Goal: Navigation & Orientation: Find specific page/section

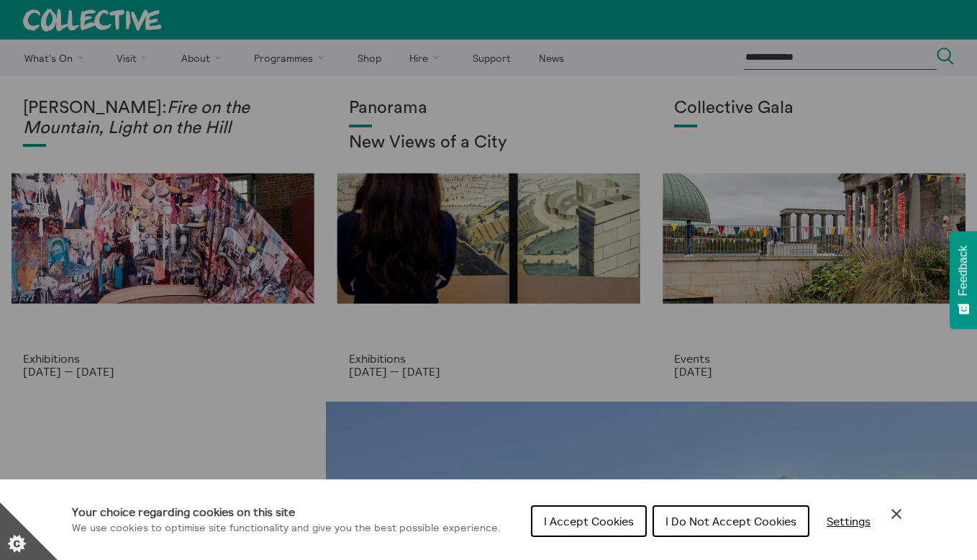
click at [724, 519] on span "I Do Not Accept Cookies" at bounding box center [731, 521] width 131 height 14
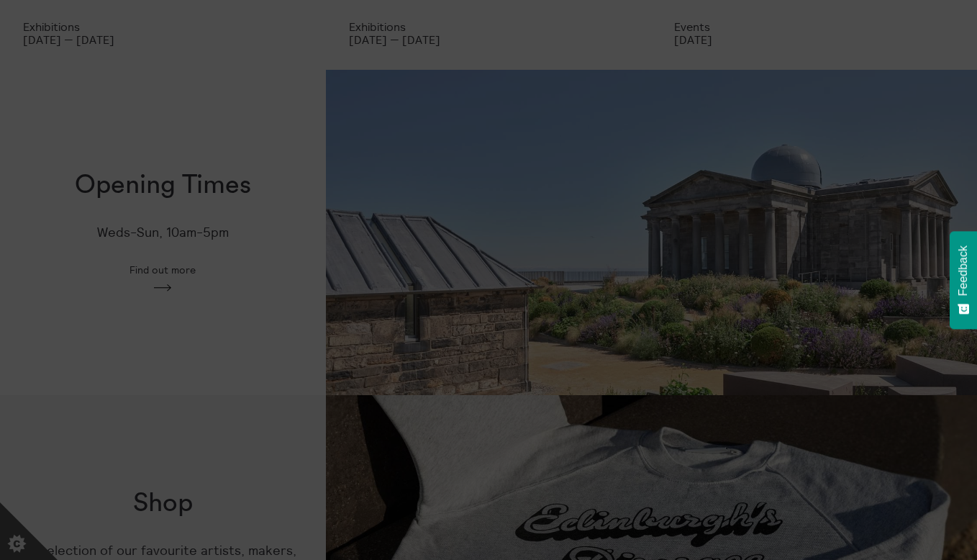
scroll to position [356, 0]
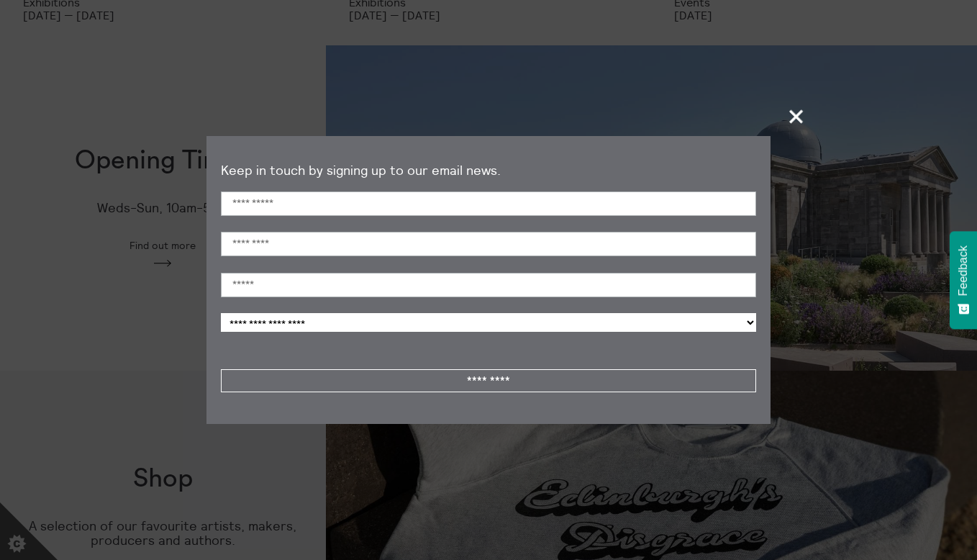
click at [799, 114] on span "+" at bounding box center [797, 116] width 42 height 42
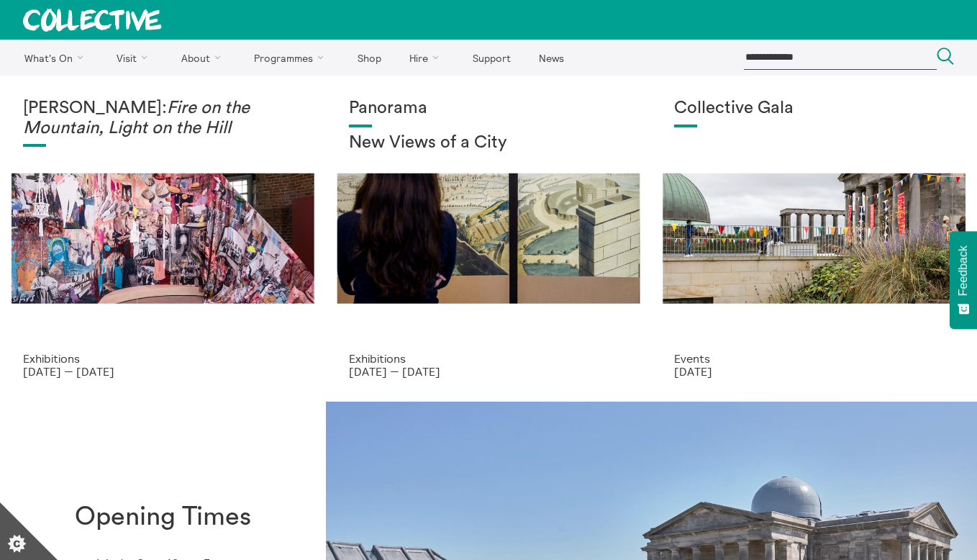
scroll to position [0, 0]
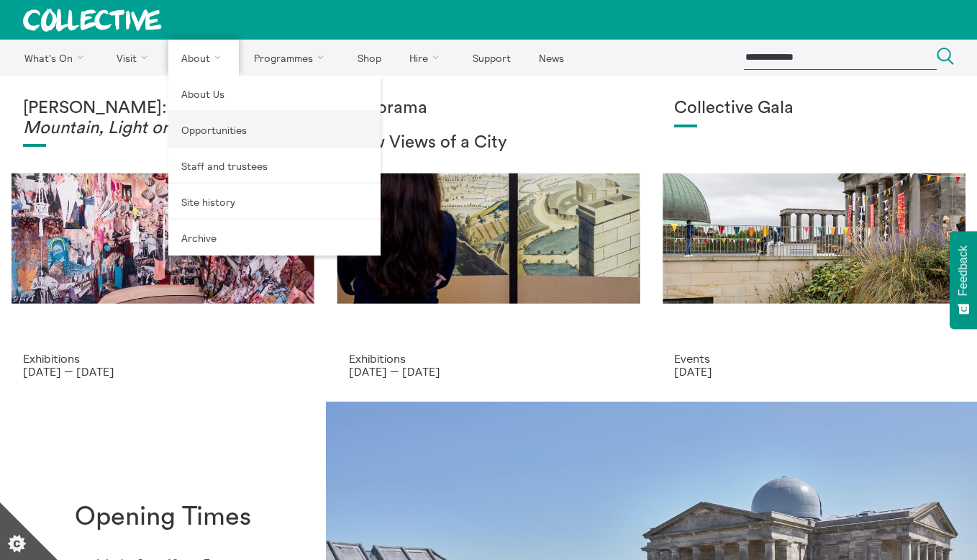
click at [209, 132] on link "Opportunities" at bounding box center [274, 130] width 212 height 36
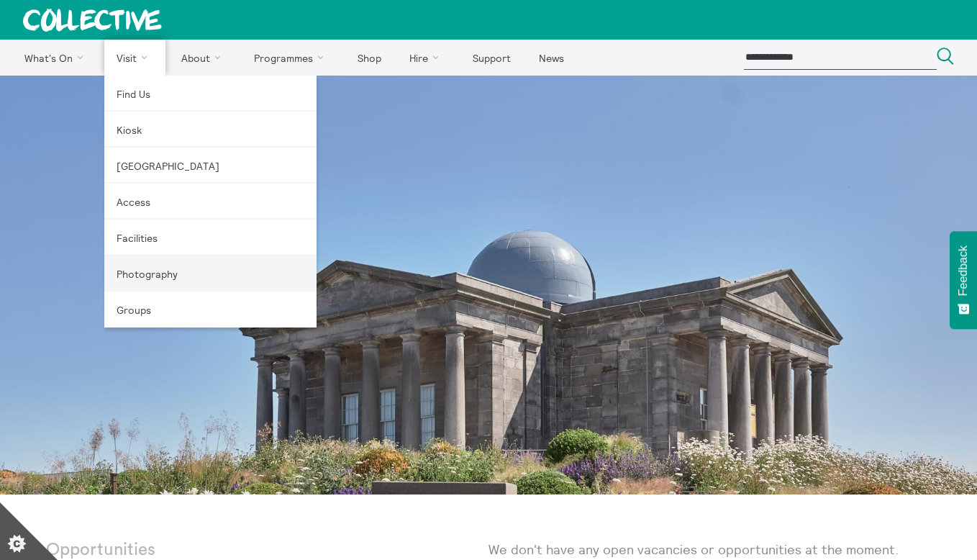
click at [158, 271] on link "Photography" at bounding box center [210, 274] width 212 height 36
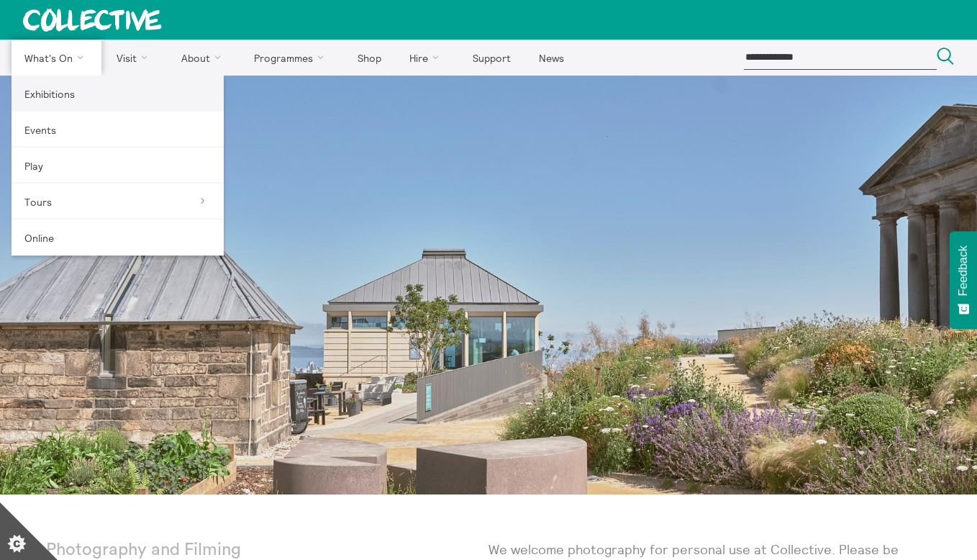
click at [58, 96] on link "Exhibitions" at bounding box center [118, 94] width 212 height 36
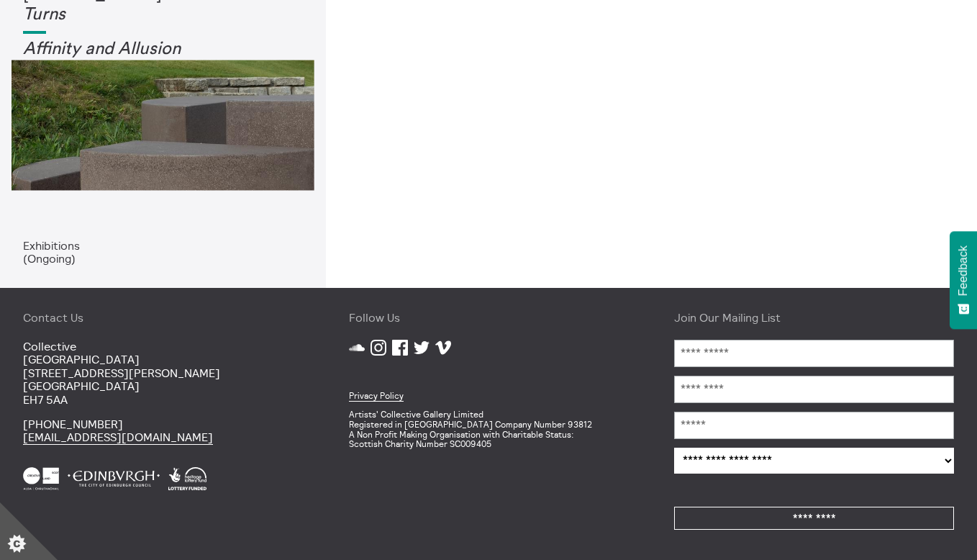
scroll to position [440, 0]
